Goal: Task Accomplishment & Management: Manage account settings

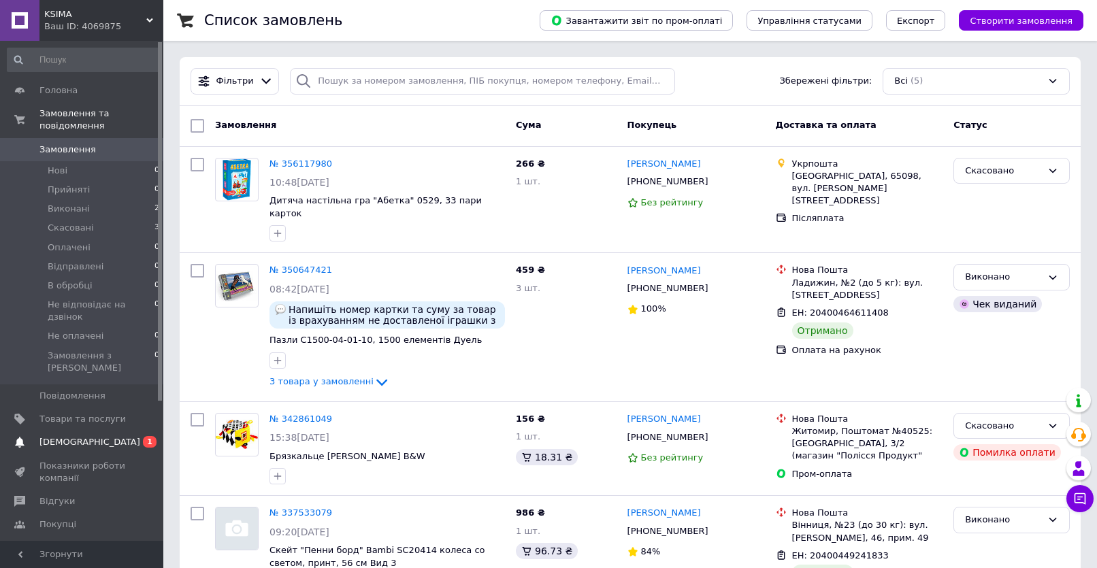
click at [101, 436] on span "[DEMOGRAPHIC_DATA]" at bounding box center [82, 442] width 86 height 12
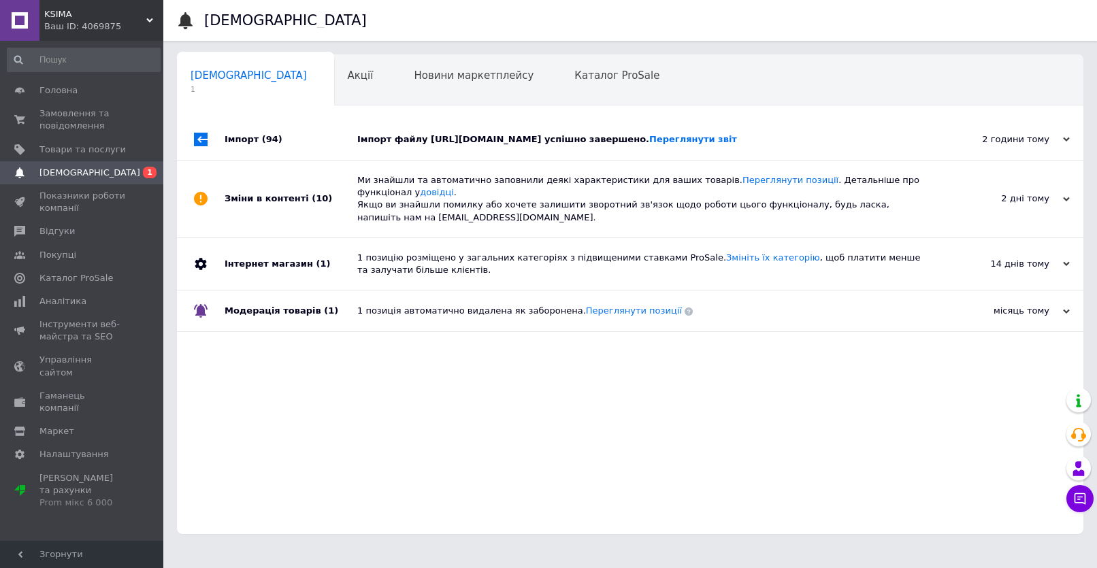
click at [493, 158] on div "Імпорт файлу [URL][DOMAIN_NAME] успішно завершено. Переглянути звіт" at bounding box center [645, 139] width 576 height 41
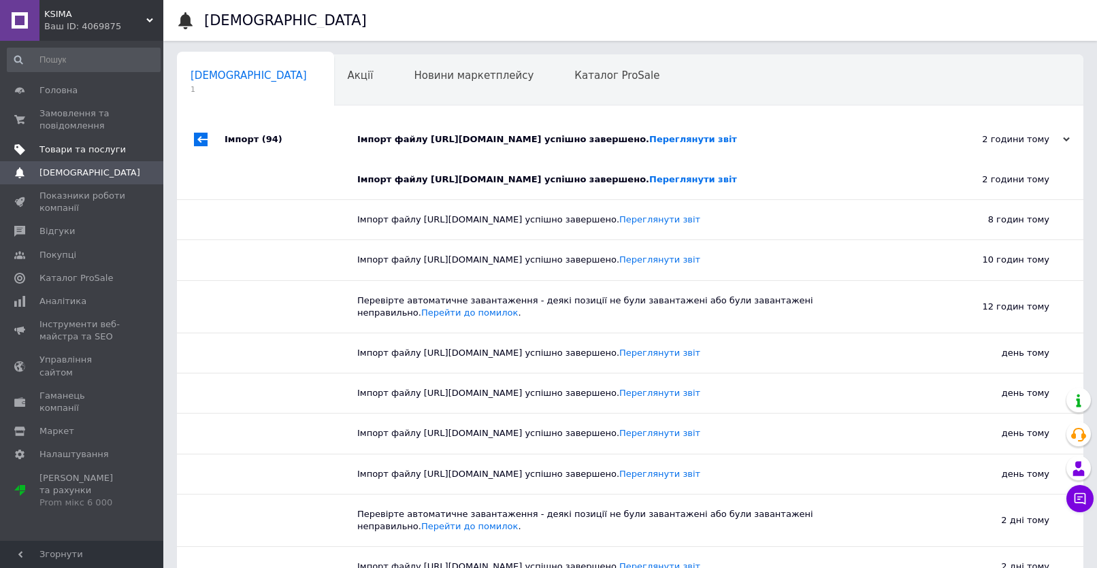
click at [73, 152] on span "Товари та послуги" at bounding box center [82, 150] width 86 height 12
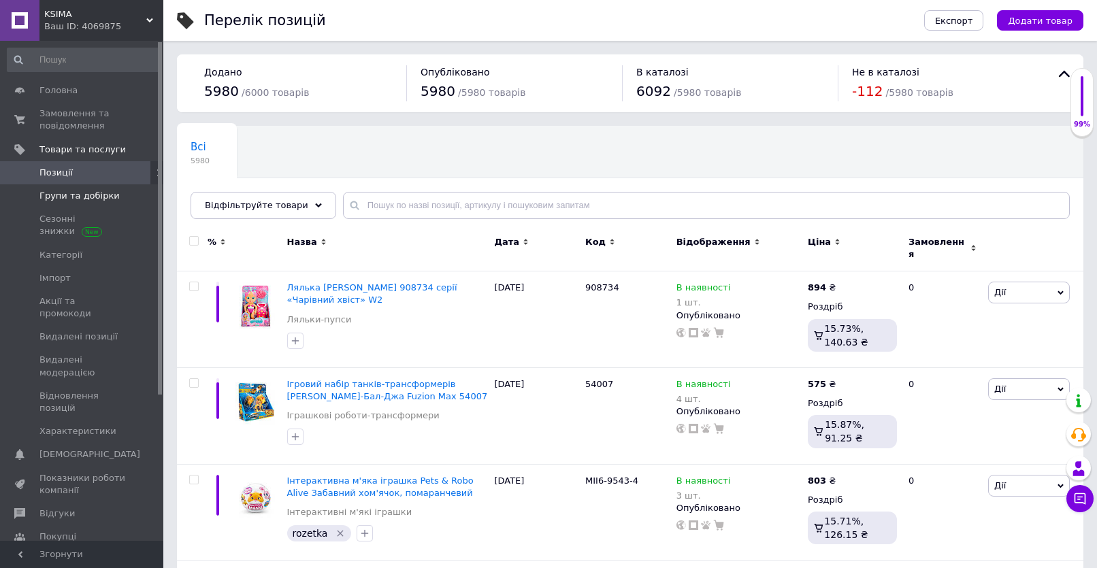
click at [101, 199] on span "Групи та добірки" at bounding box center [79, 196] width 80 height 12
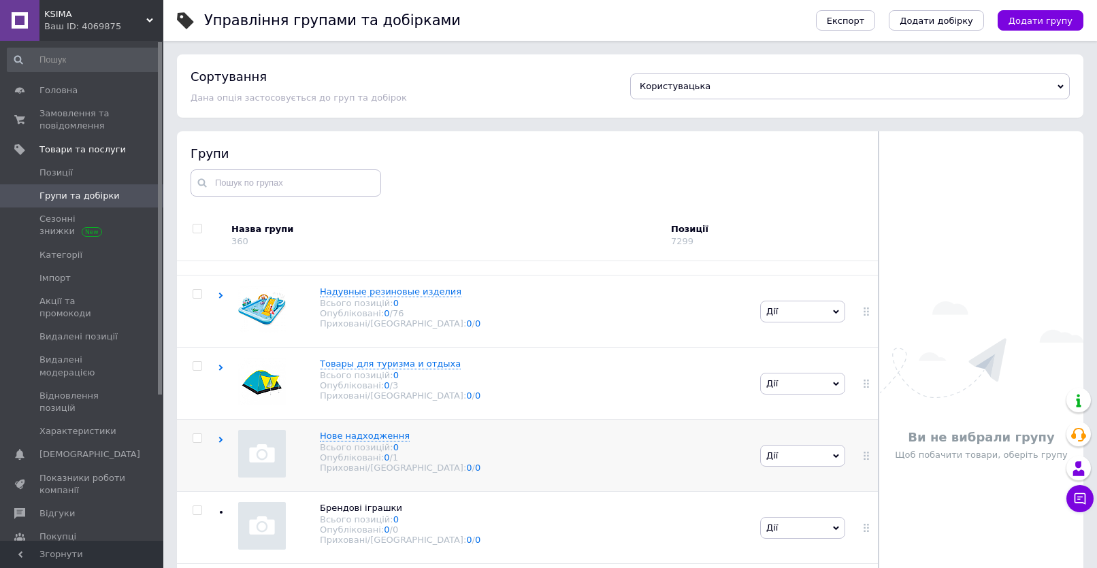
scroll to position [77, 0]
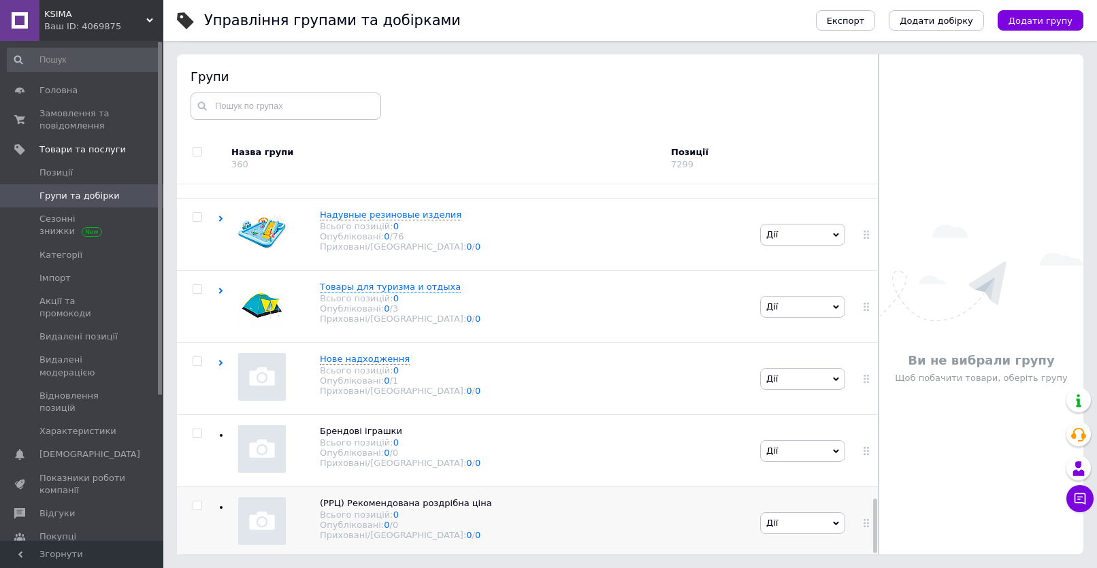
click at [195, 506] on input "checkbox" at bounding box center [197, 505] width 9 height 9
checkbox input "true"
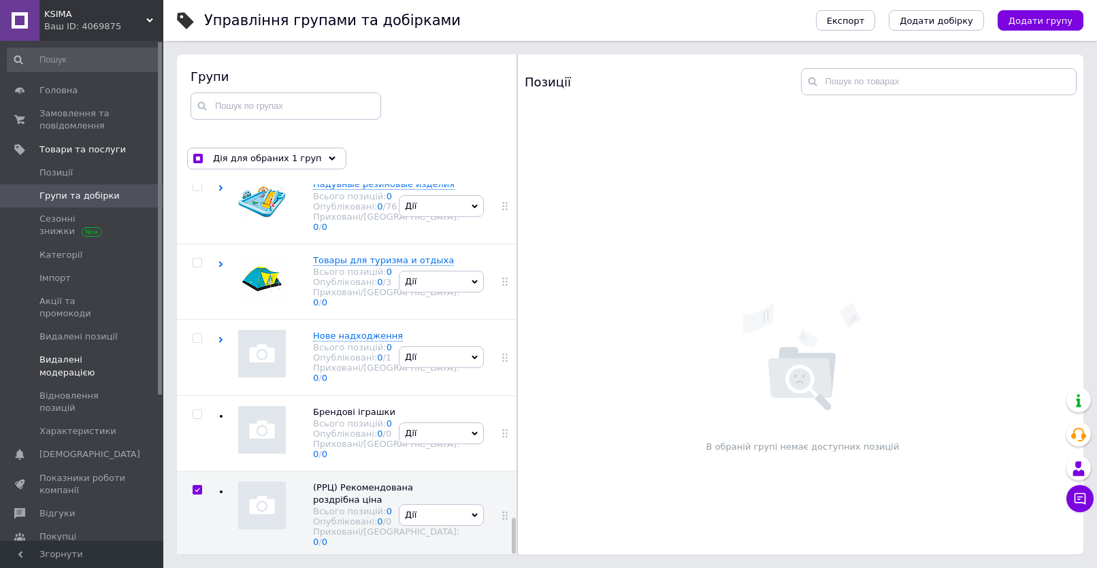
scroll to position [3487, 0]
click at [194, 410] on input "checkbox" at bounding box center [197, 414] width 9 height 9
checkbox input "true"
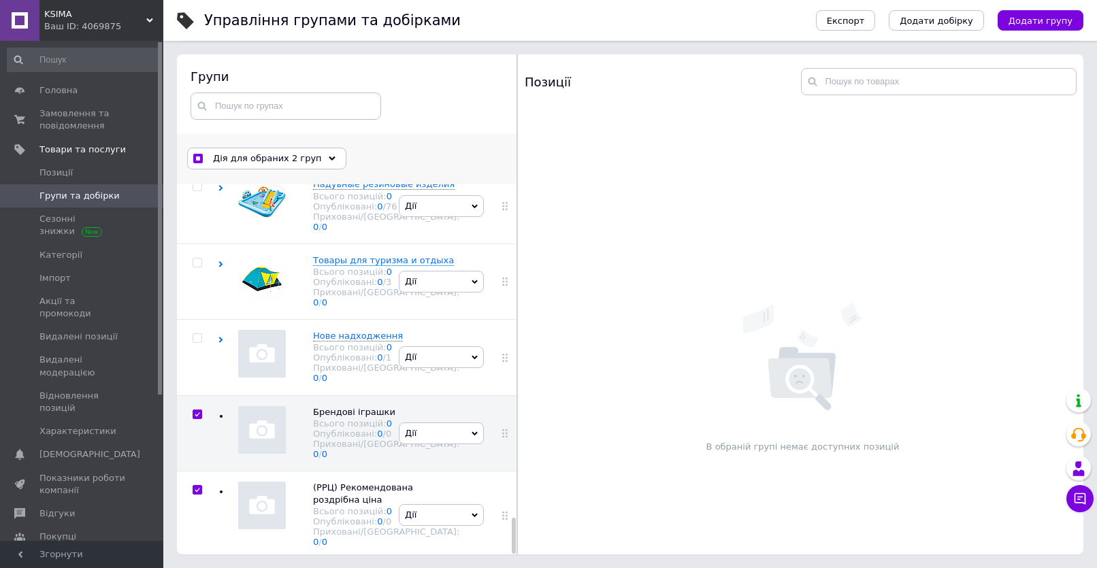
click at [321, 162] on div "Дія для обраних 2 груп" at bounding box center [266, 159] width 159 height 22
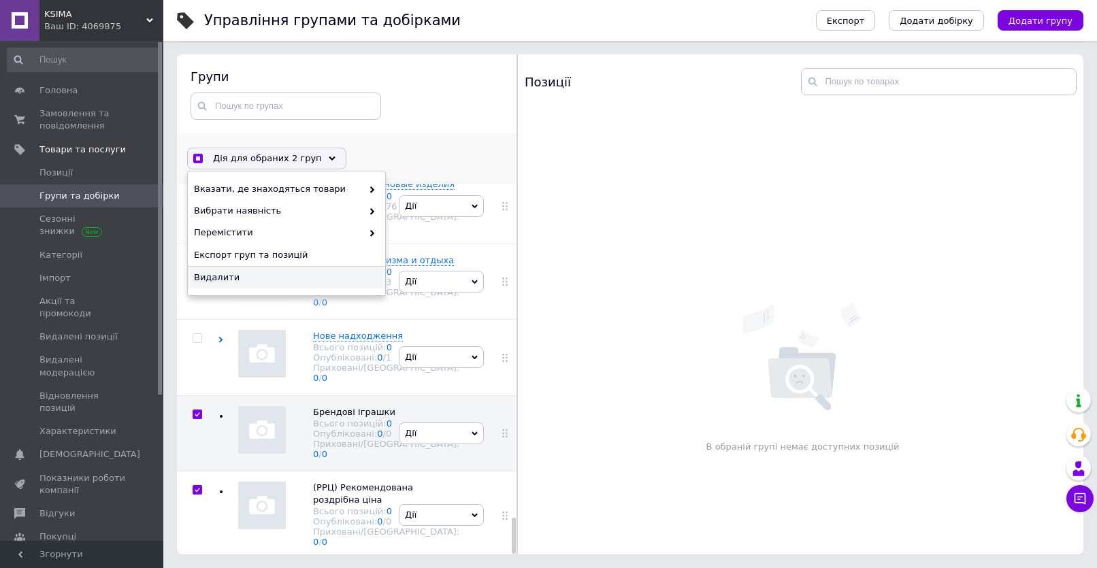
click at [248, 275] on span "Видалити" at bounding box center [285, 277] width 182 height 12
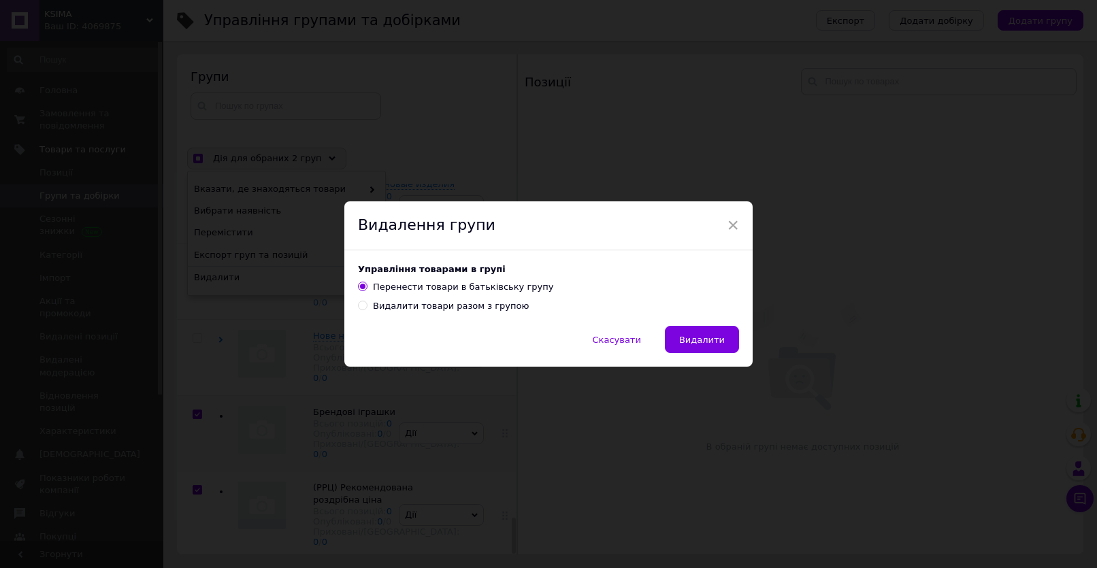
click at [414, 308] on div "Видалити товари разом з групою" at bounding box center [451, 306] width 156 height 12
click at [367, 308] on input "Видалити товари разом з групою" at bounding box center [362, 305] width 9 height 9
radio input "true"
radio input "false"
click at [697, 335] on span "Видалити" at bounding box center [702, 340] width 46 height 10
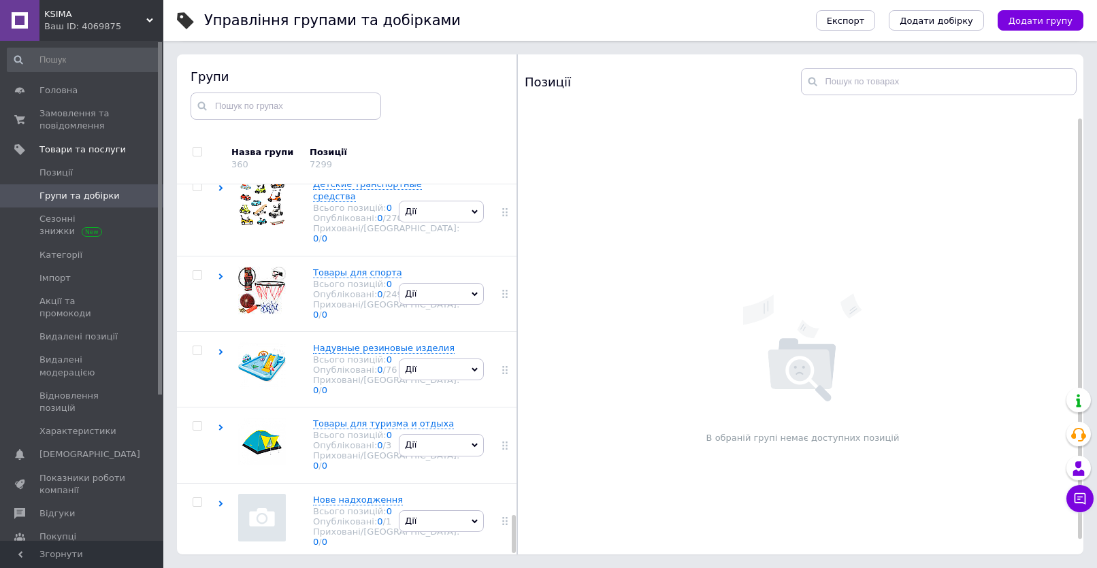
scroll to position [3, 0]
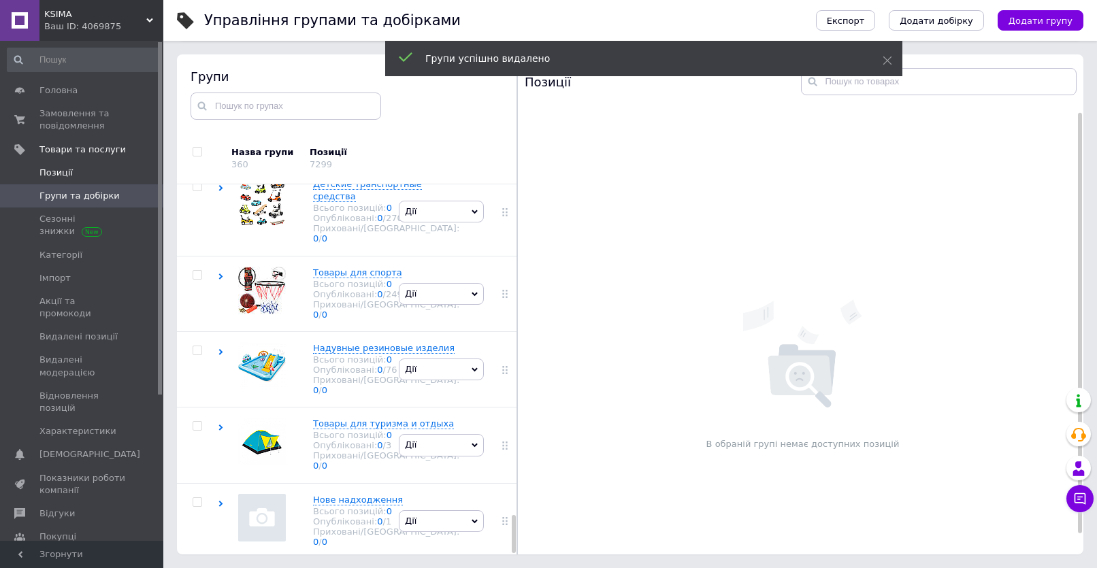
click at [62, 175] on span "Позиції" at bounding box center [55, 173] width 33 height 12
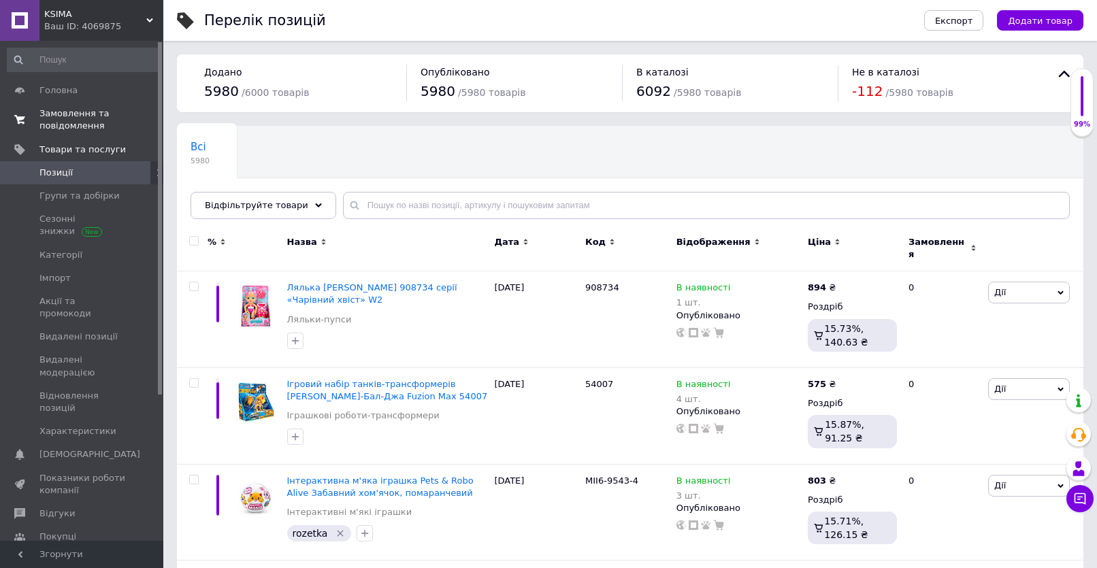
click at [77, 122] on span "Замовлення та повідомлення" at bounding box center [82, 120] width 86 height 24
